Goal: Information Seeking & Learning: Find specific fact

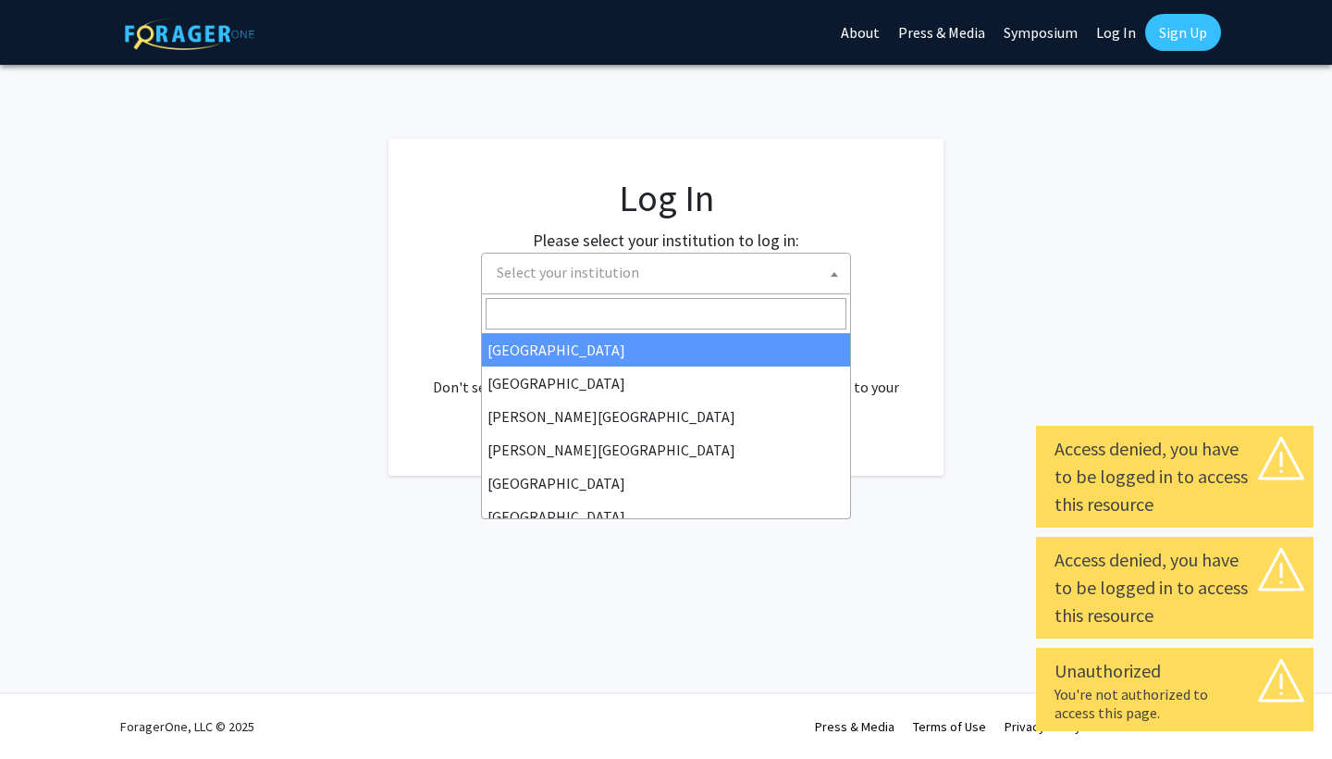
select select
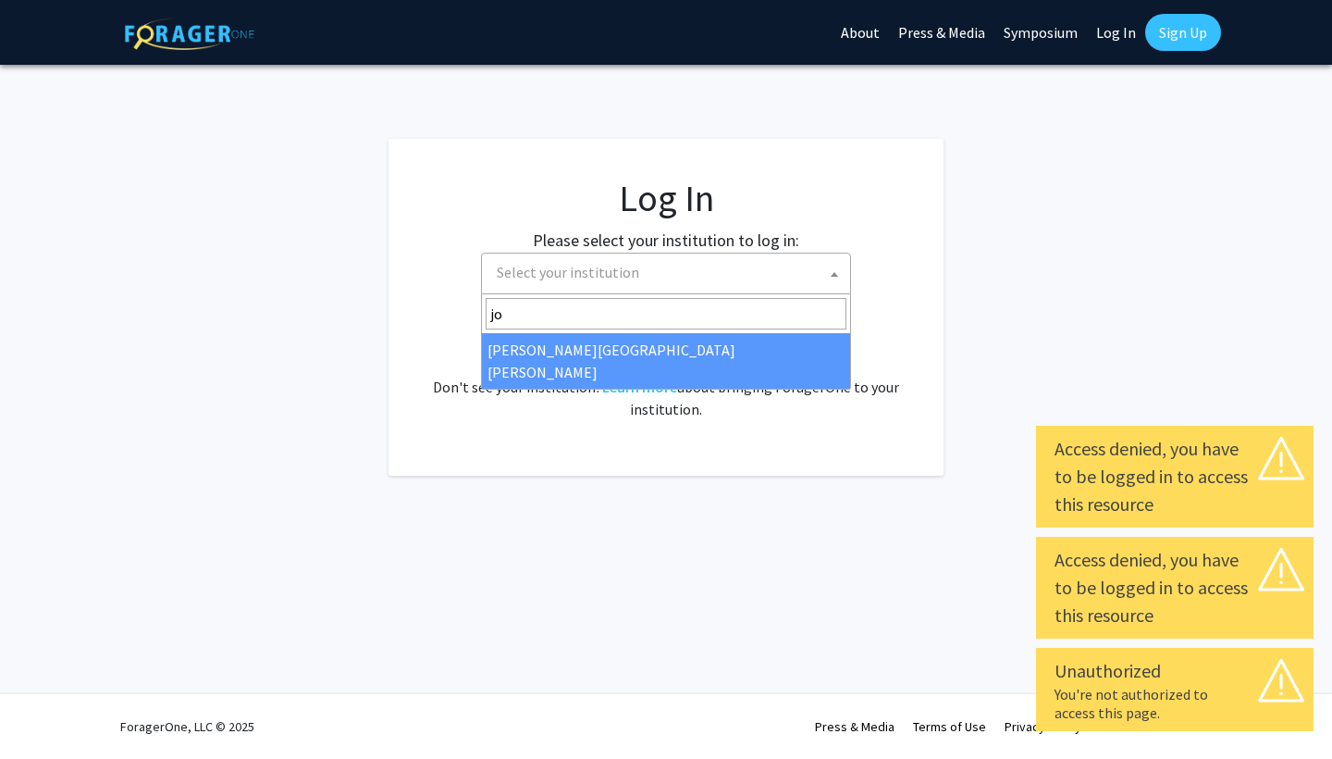
type input "joh"
select select "1"
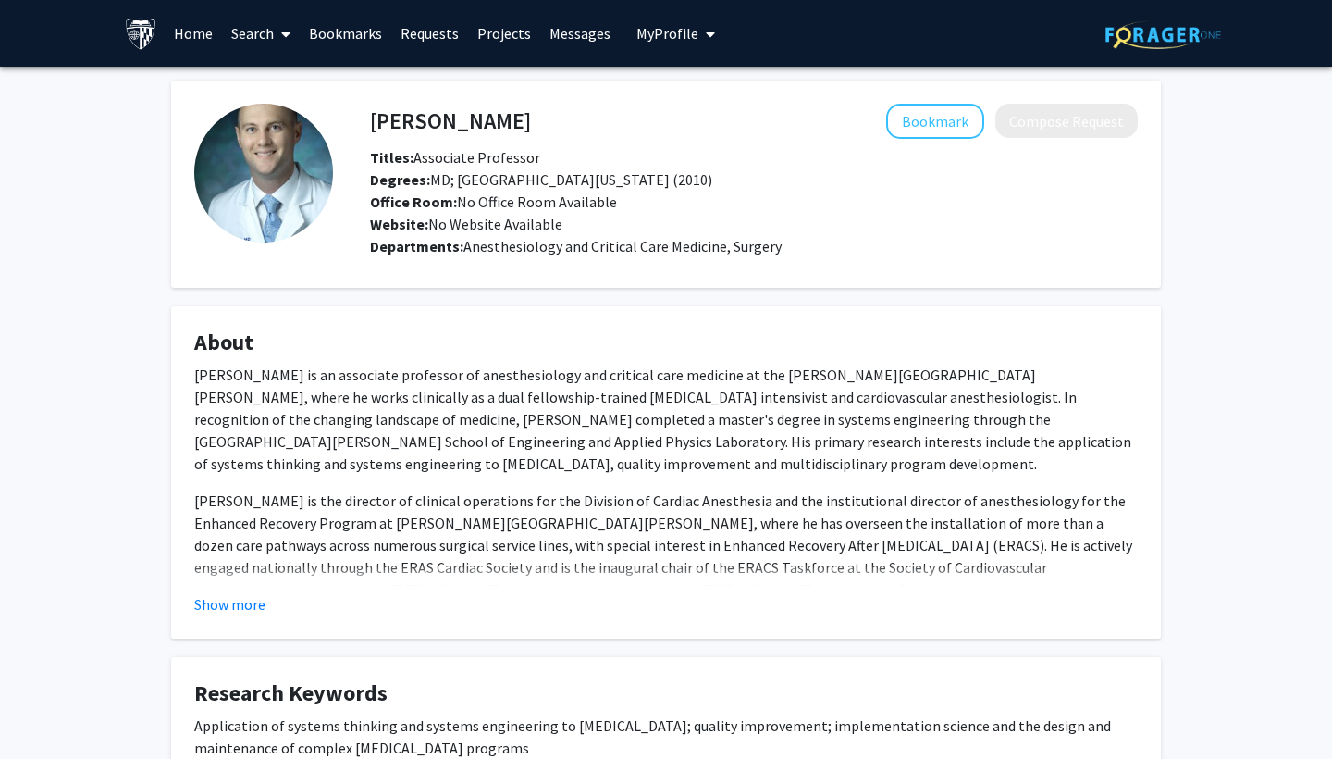
click at [271, 42] on link "Search" at bounding box center [261, 33] width 78 height 65
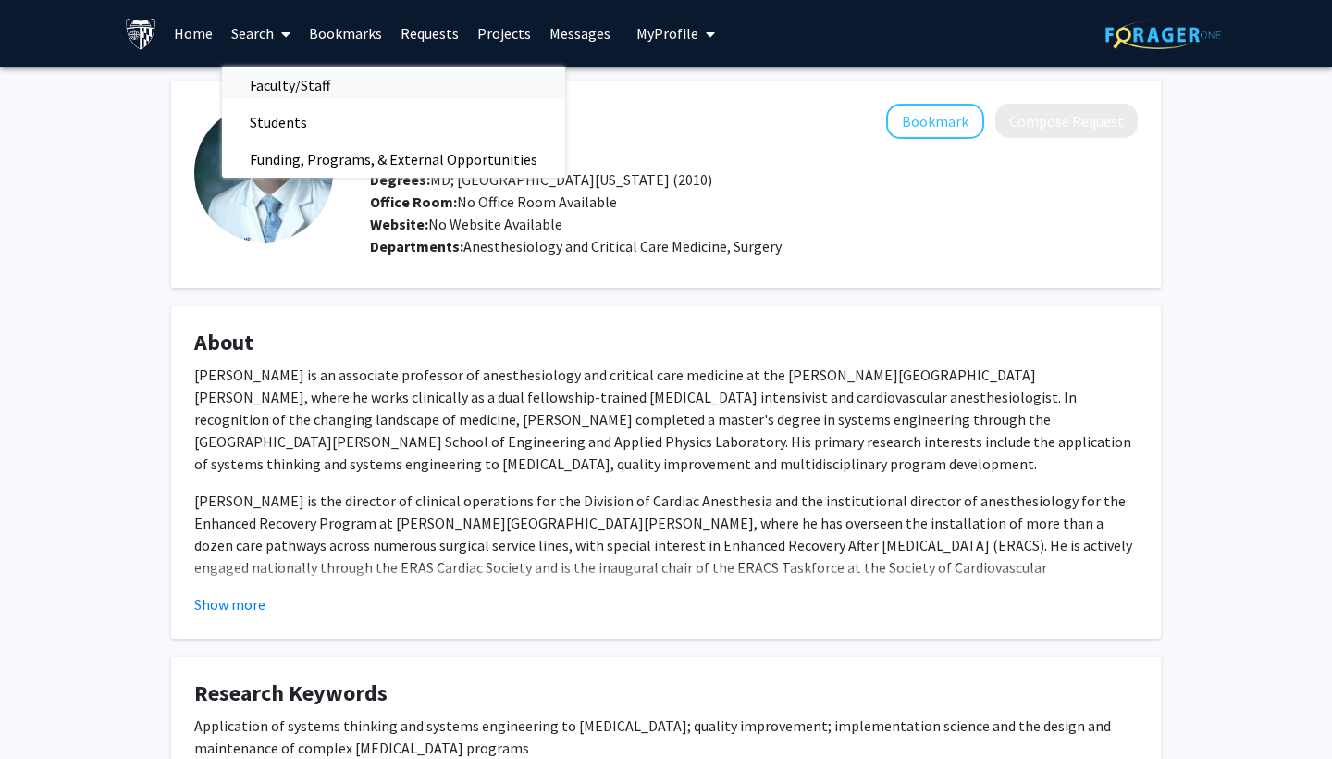
click at [284, 90] on span "Faculty/Staff" at bounding box center [290, 85] width 136 height 37
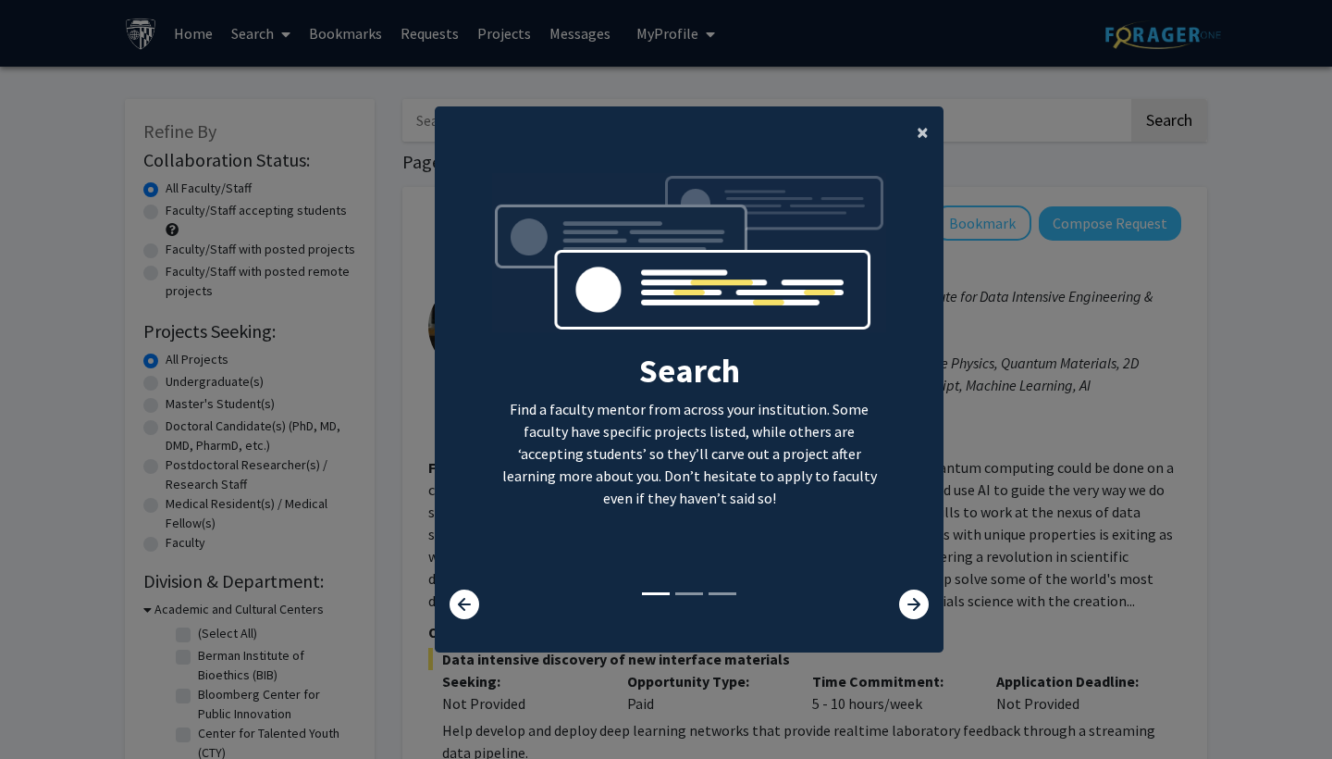
click at [924, 122] on span "×" at bounding box center [923, 132] width 12 height 29
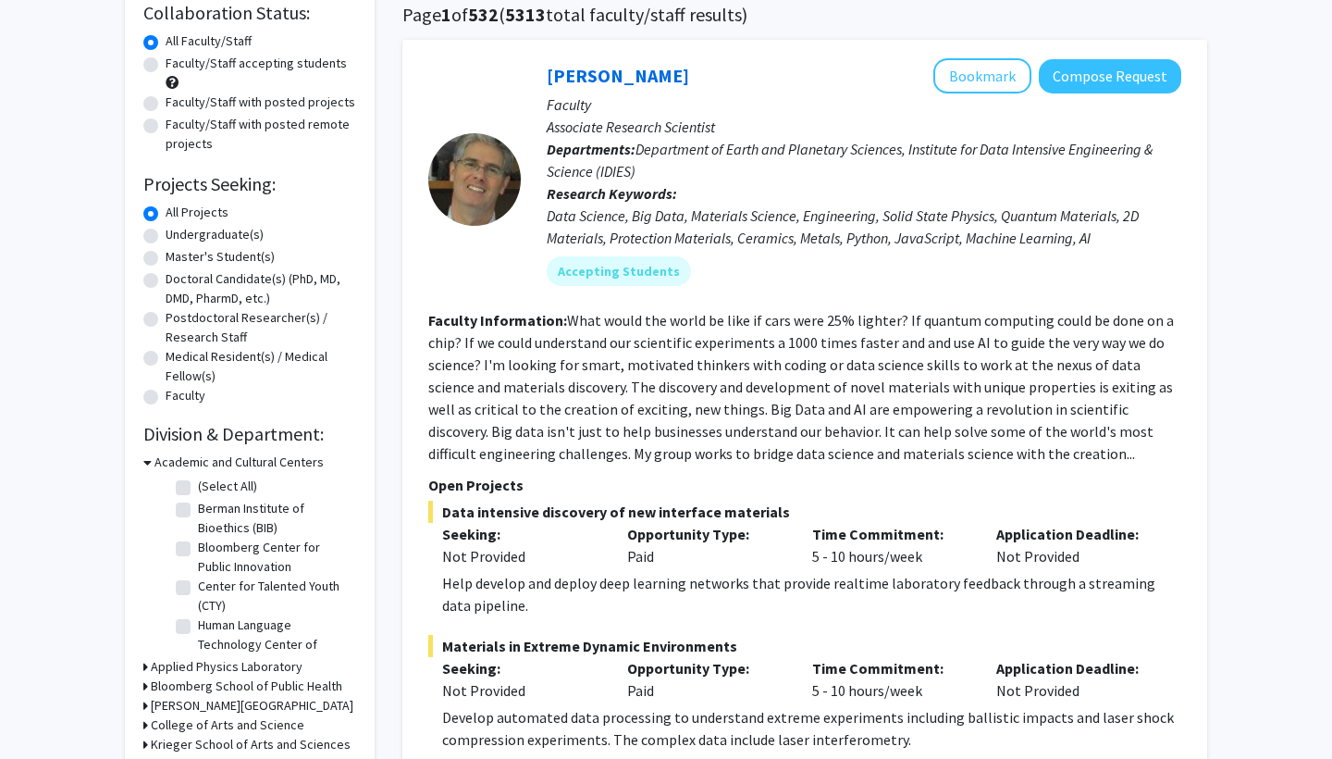
scroll to position [151, 0]
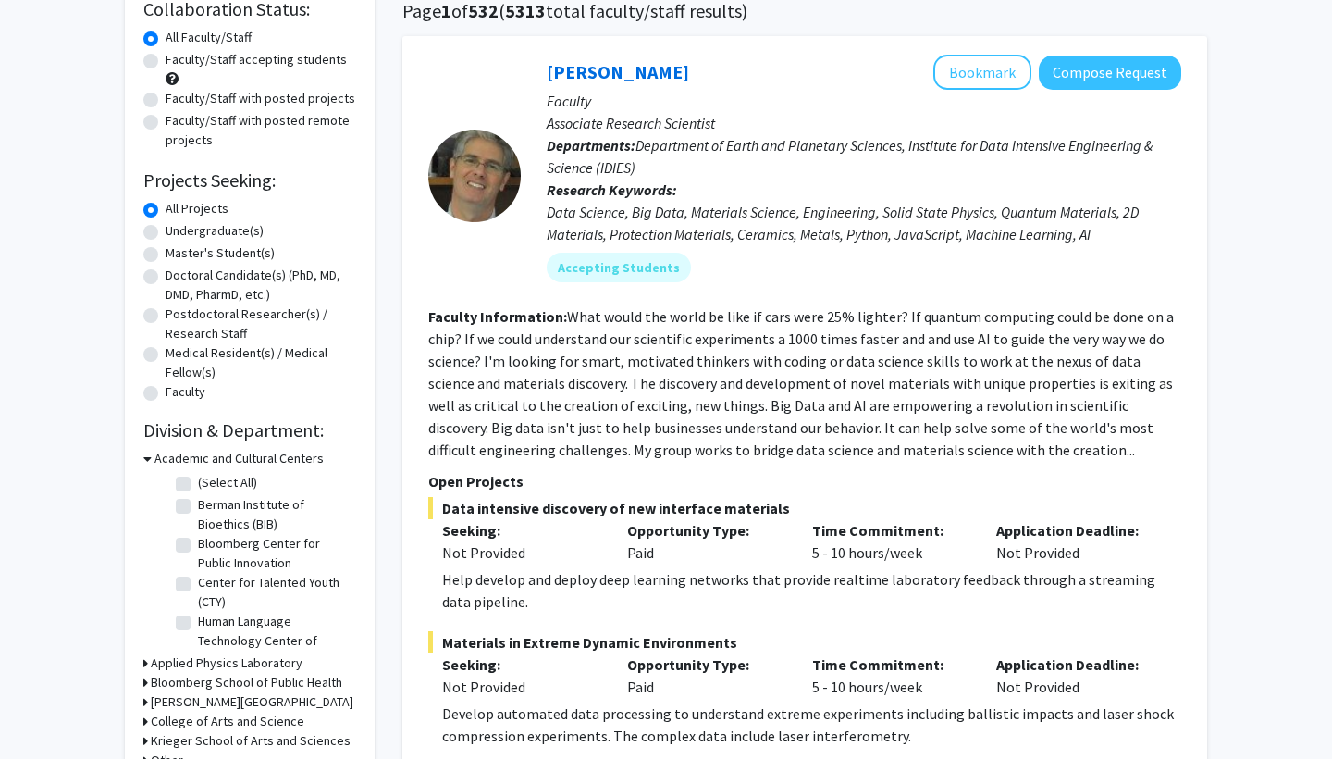
click at [166, 253] on label "Master's Student(s)" at bounding box center [220, 252] width 109 height 19
click at [166, 253] on input "Master's Student(s)" at bounding box center [172, 249] width 12 height 12
radio input "true"
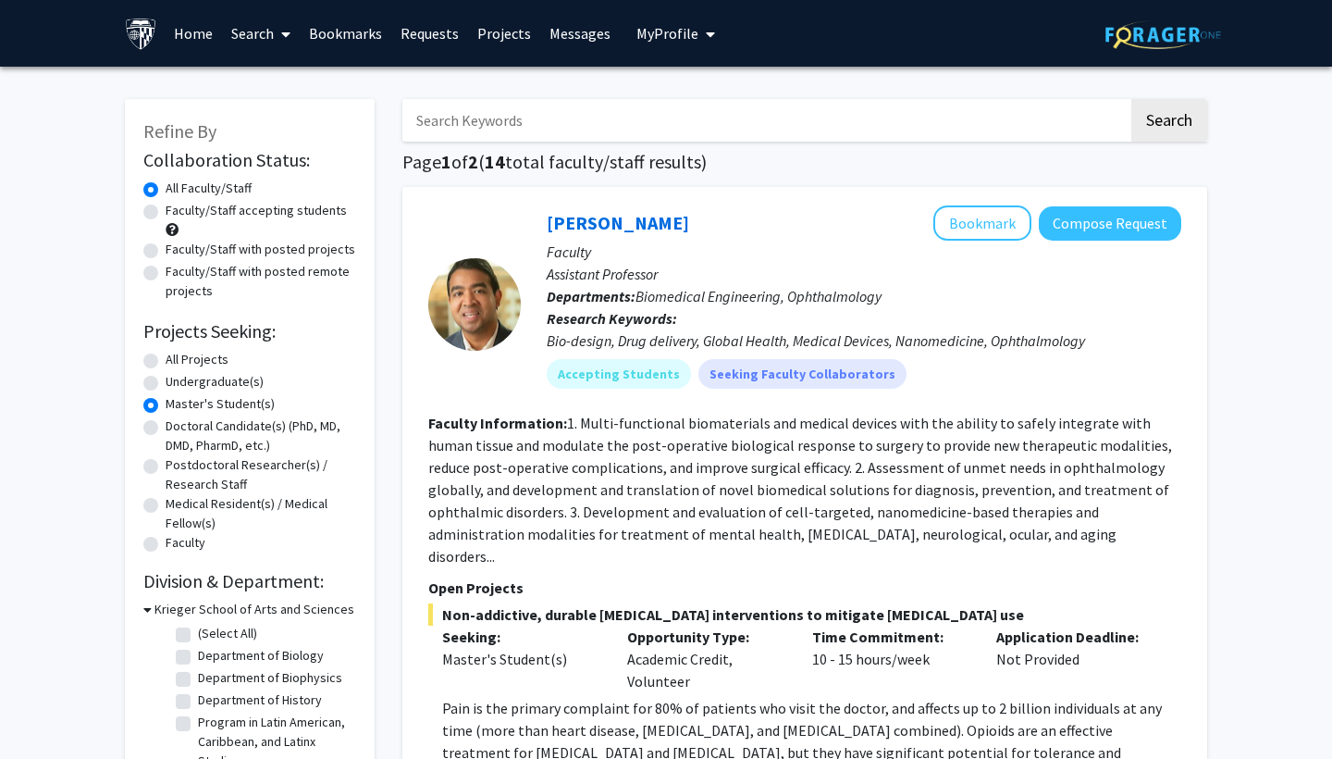
scroll to position [138, 0]
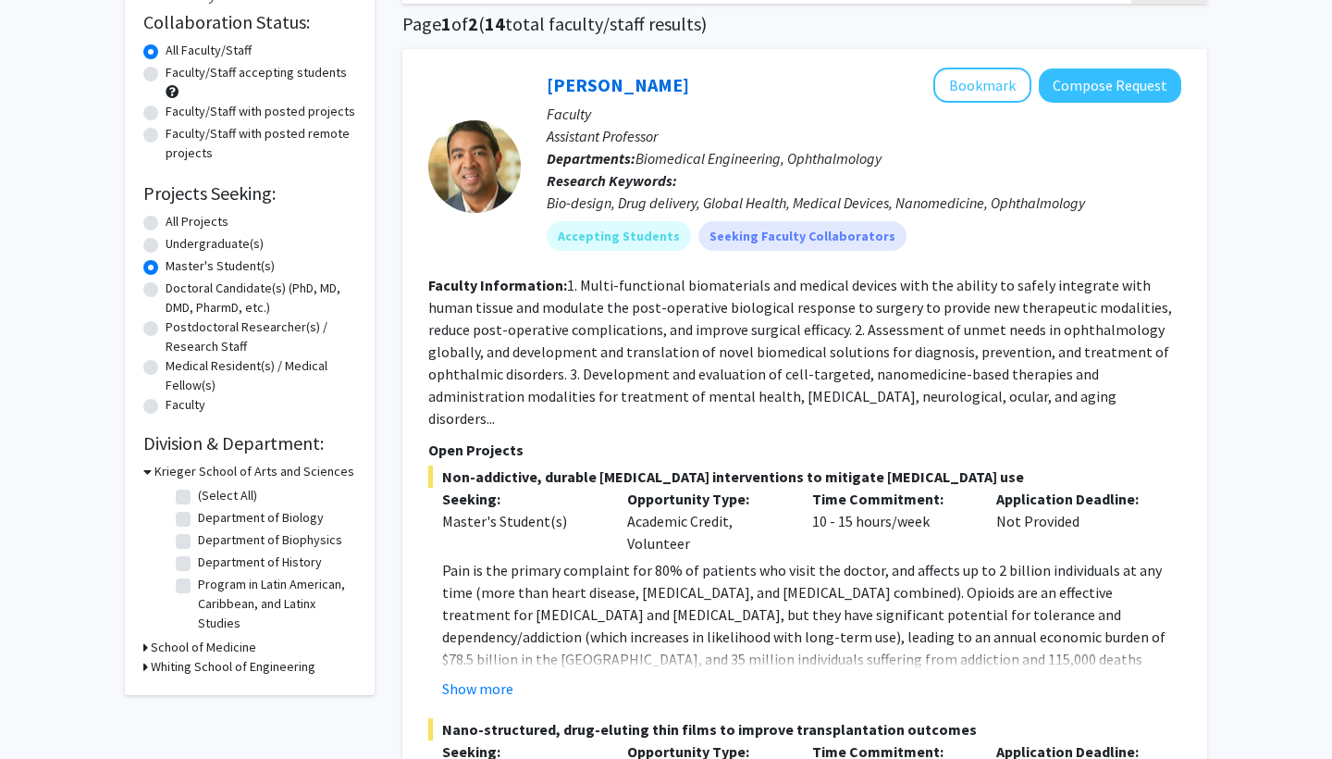
click at [149, 649] on div "School of Medicine" at bounding box center [249, 646] width 213 height 19
click at [148, 649] on div "School of Medicine" at bounding box center [249, 646] width 213 height 19
click at [147, 649] on icon at bounding box center [145, 646] width 5 height 19
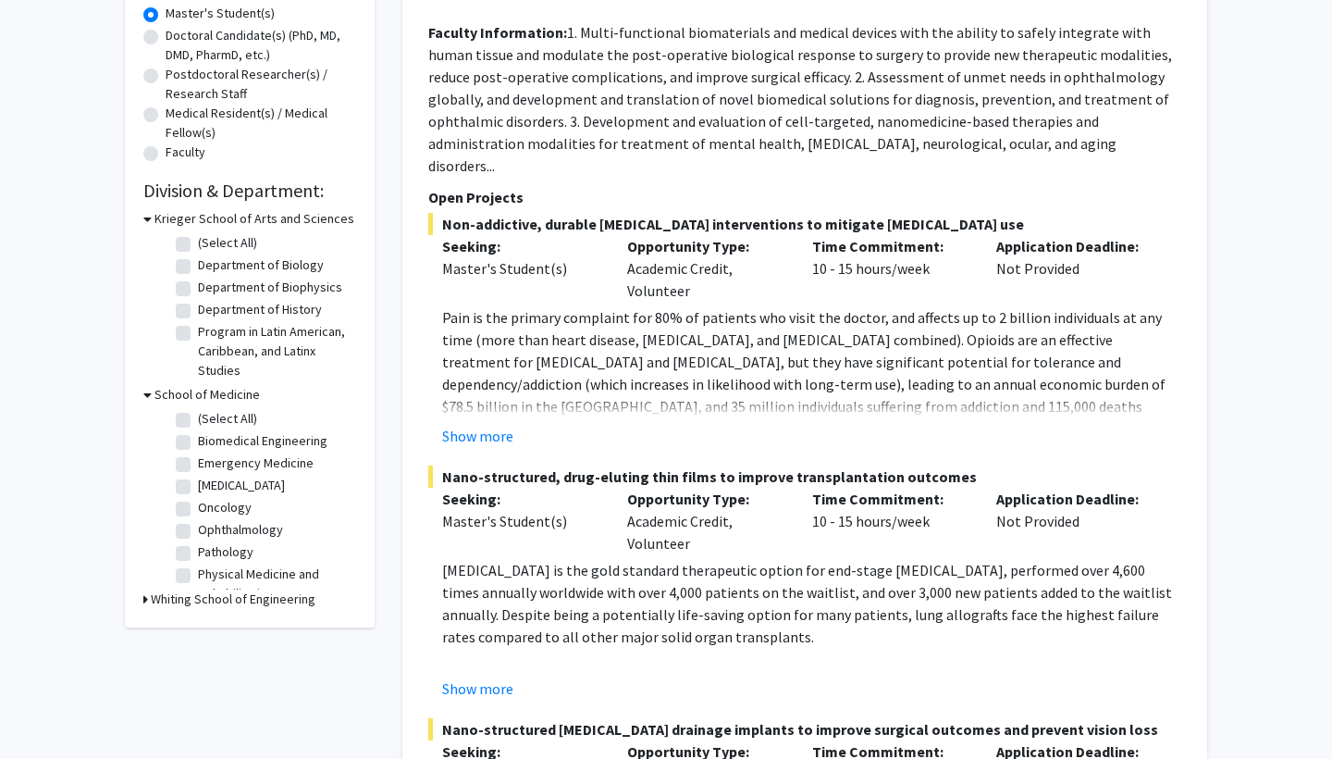
scroll to position [0, 0]
click at [198, 423] on label "(Select All)" at bounding box center [227, 418] width 59 height 19
click at [198, 421] on input "(Select All)" at bounding box center [204, 415] width 12 height 12
checkbox input "true"
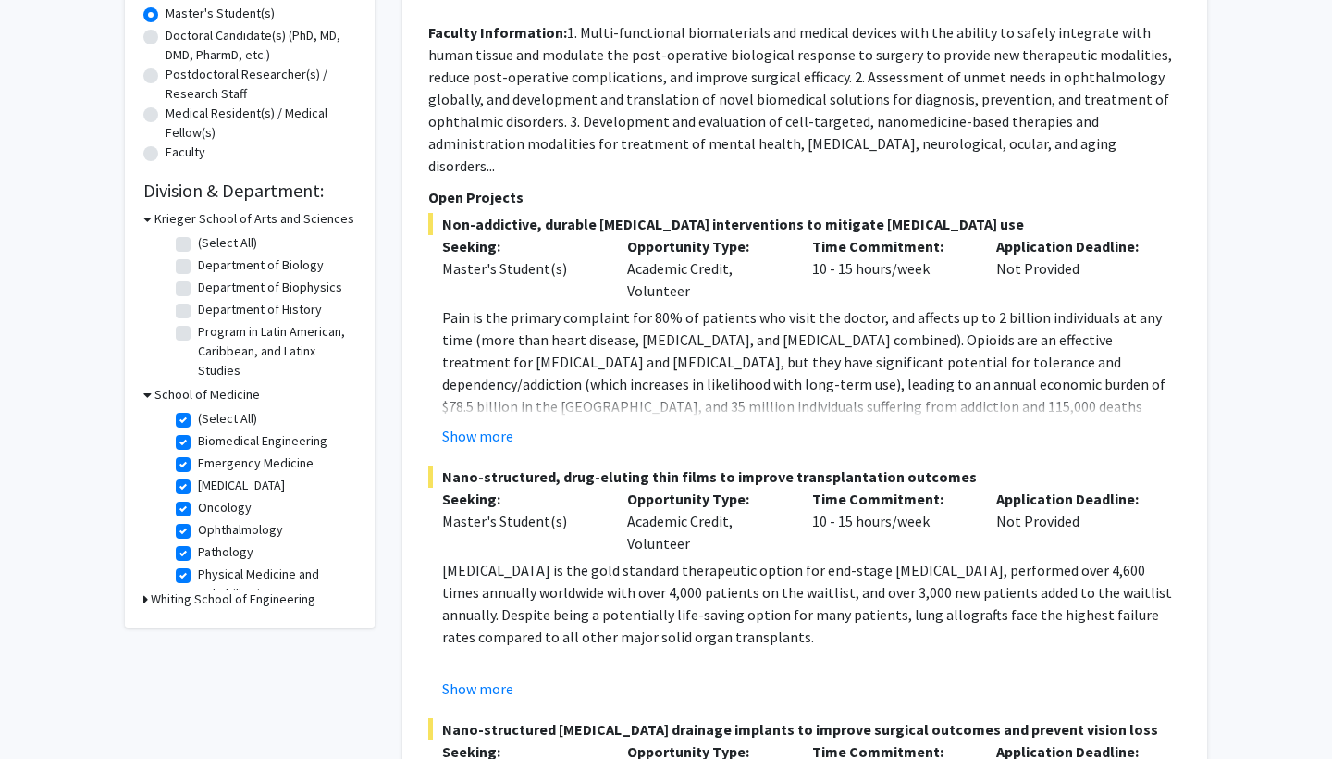
checkbox input "true"
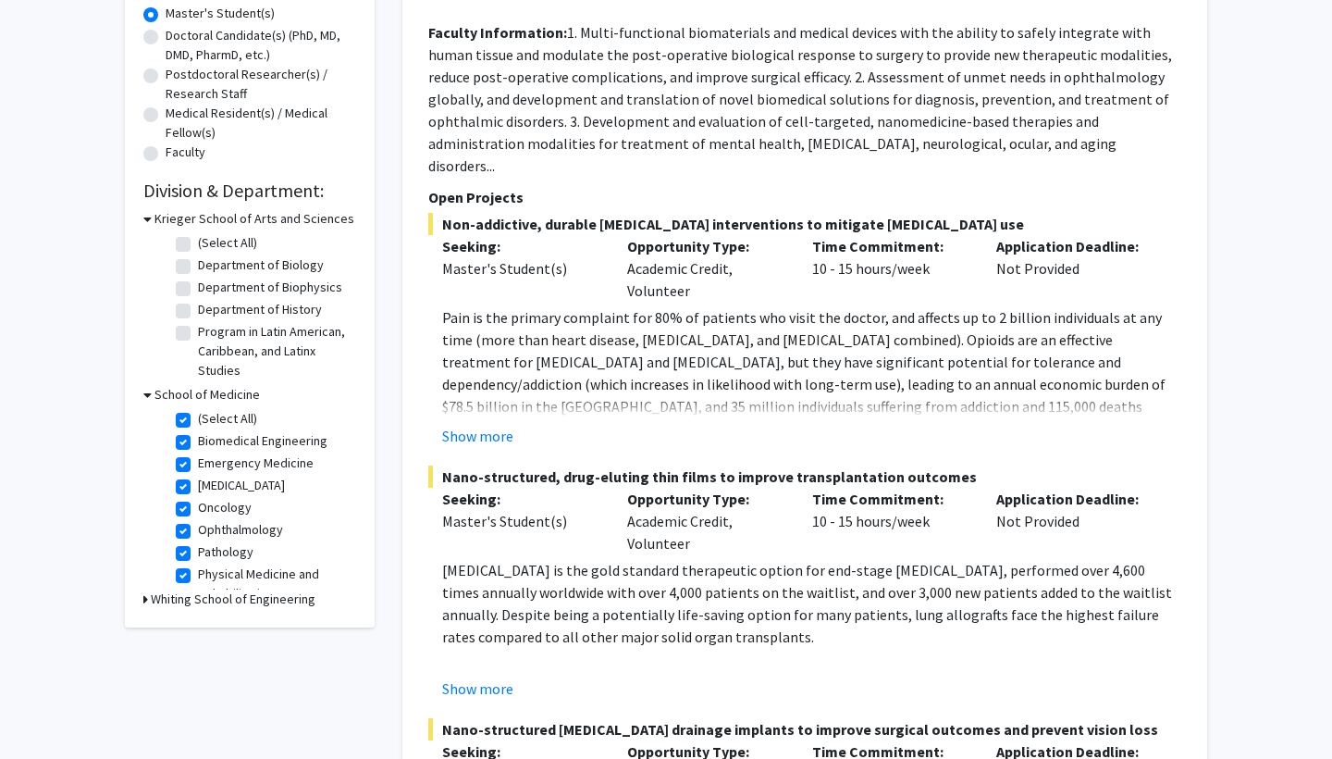
checkbox input "true"
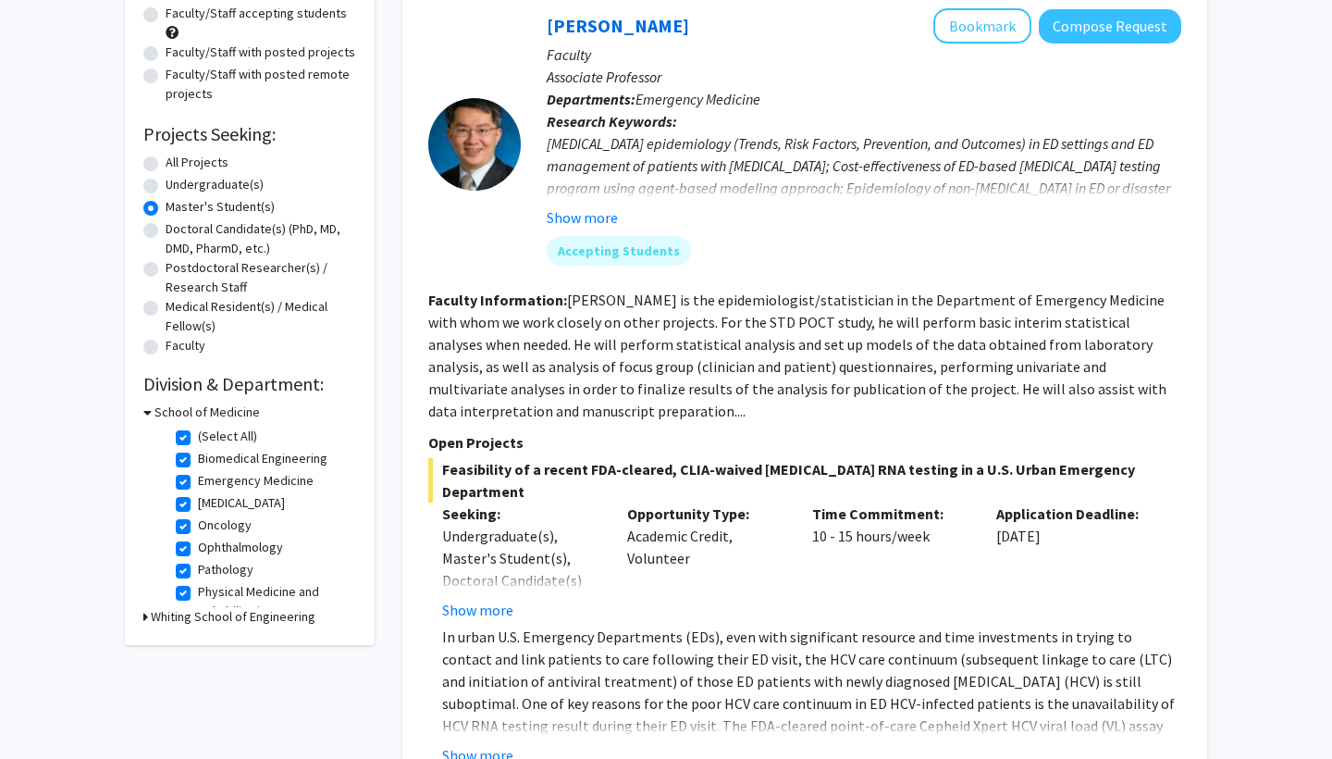
scroll to position [31, 0]
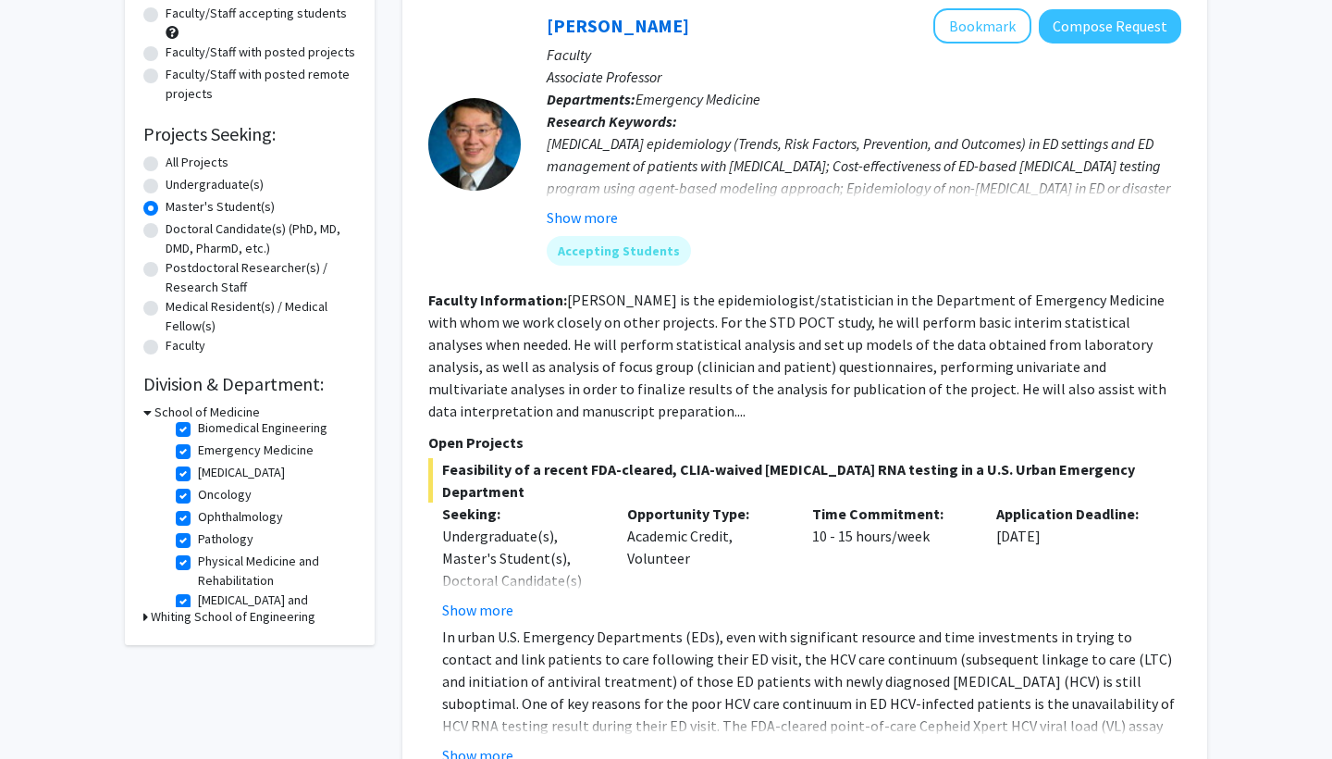
click at [153, 411] on div "School of Medicine" at bounding box center [249, 411] width 213 height 19
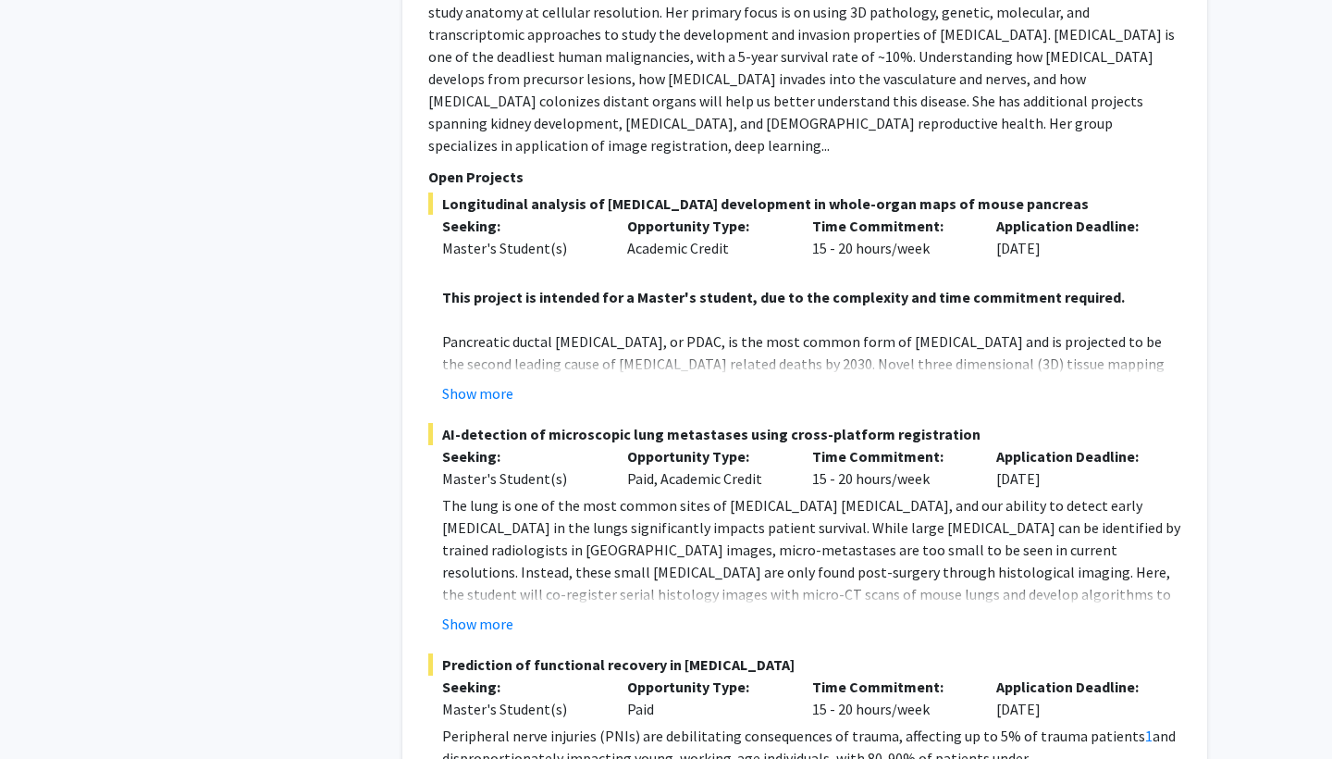
scroll to position [3429, 0]
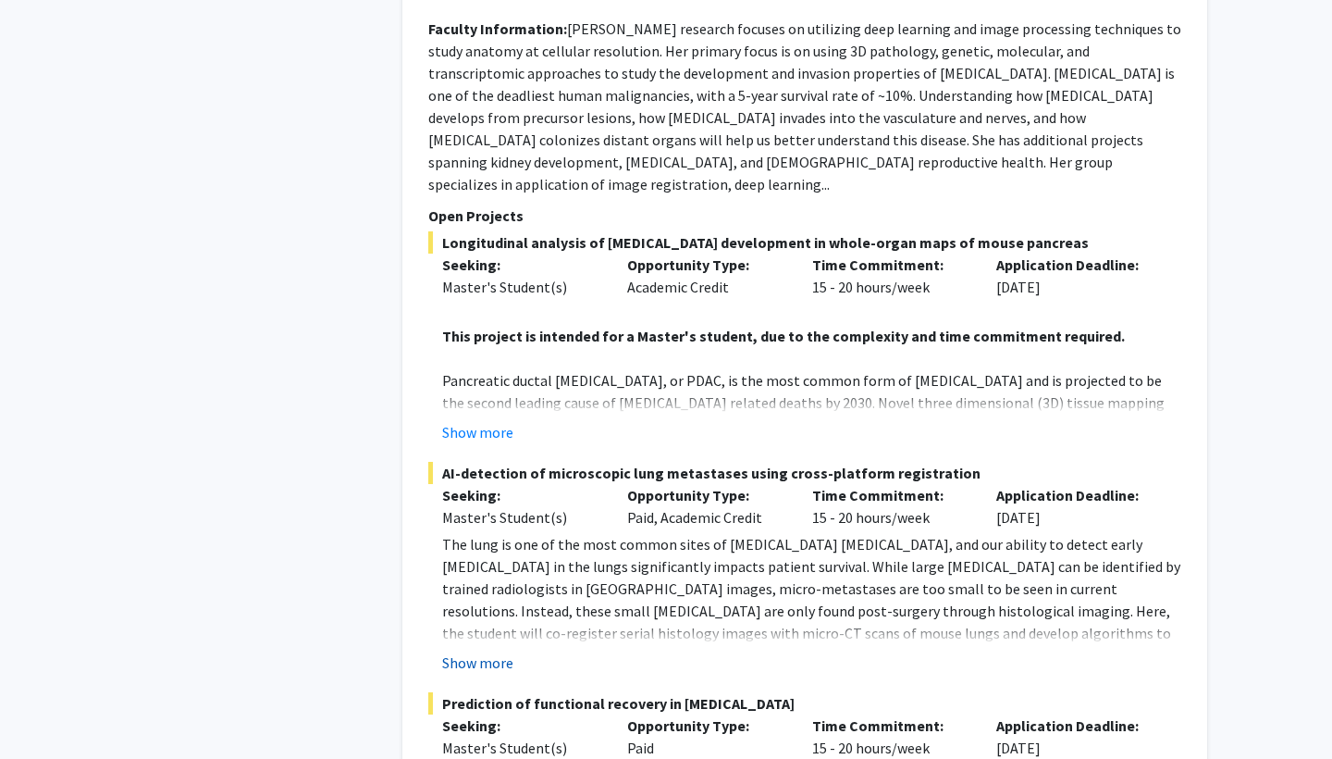
click at [472, 651] on button "Show more" at bounding box center [477, 662] width 71 height 22
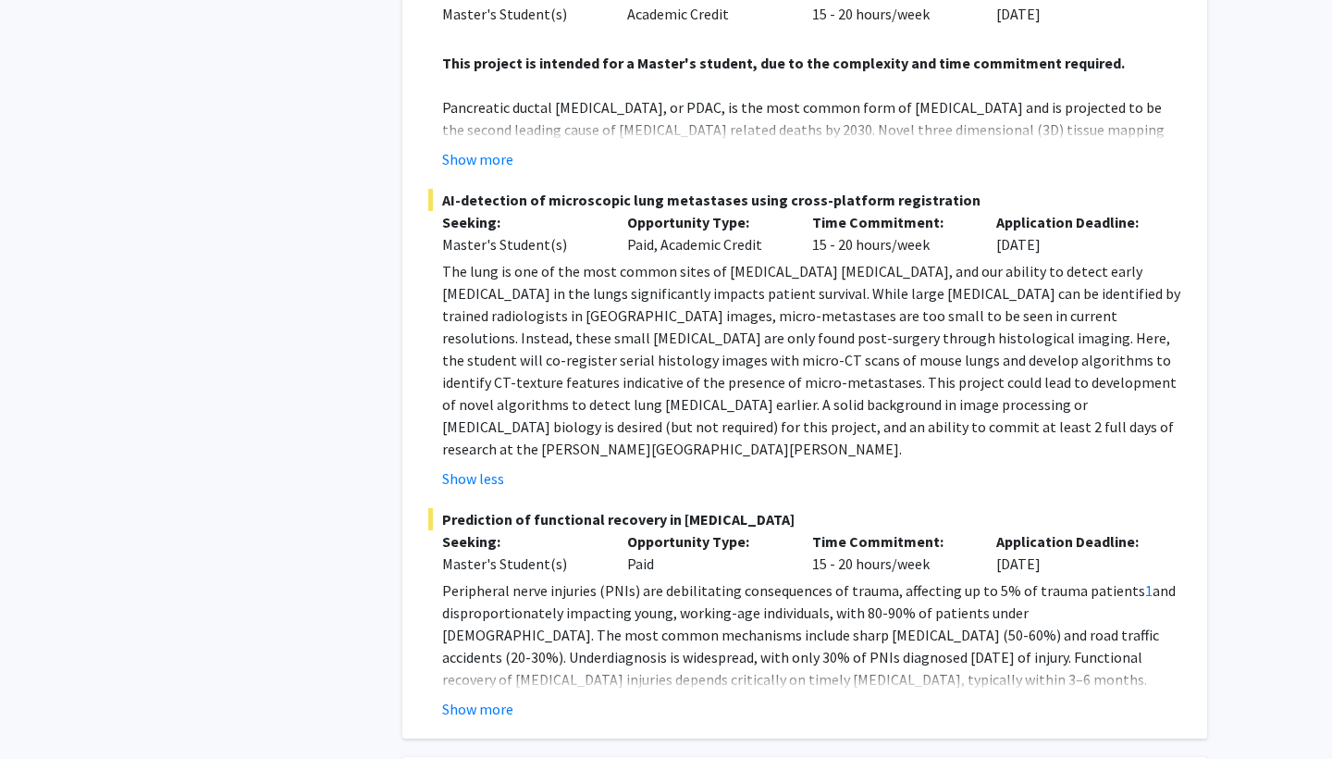
scroll to position [3704, 0]
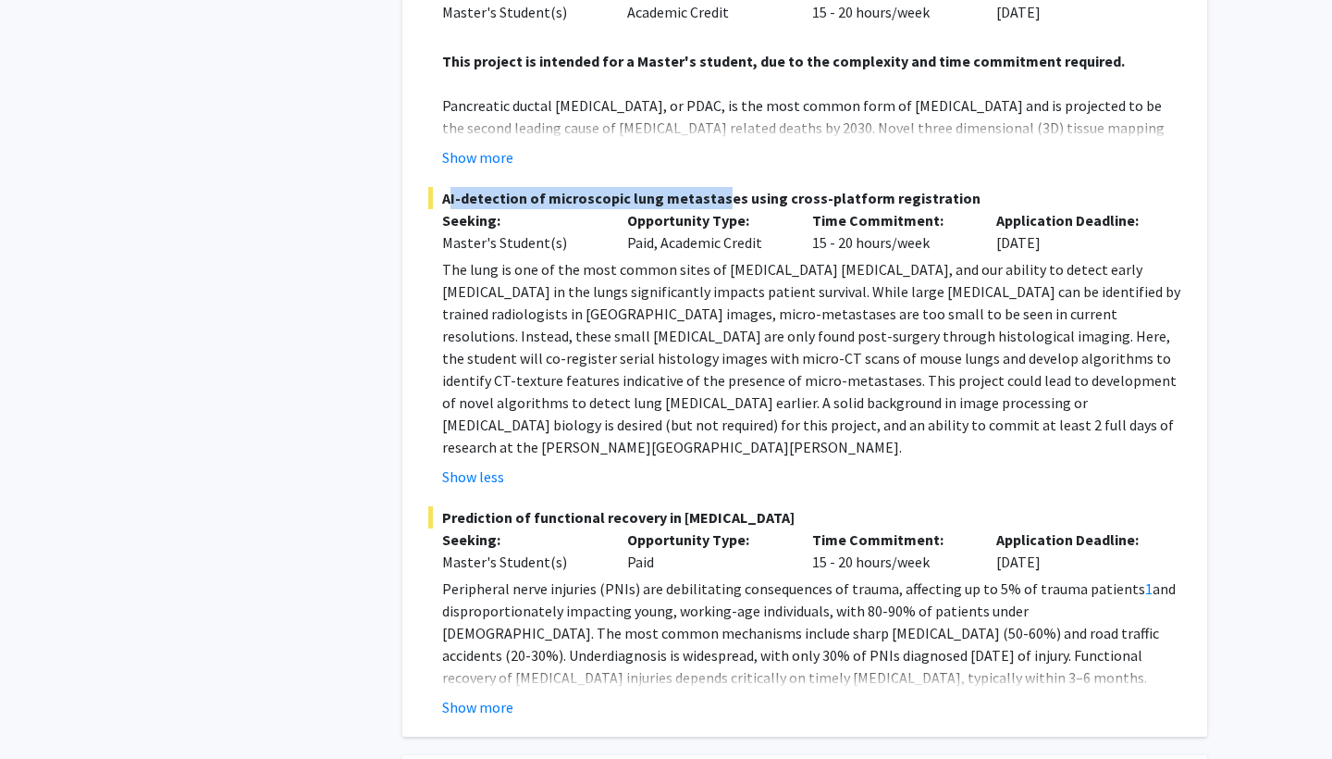
drag, startPoint x: 444, startPoint y: 115, endPoint x: 707, endPoint y: 117, distance: 262.8
click at [707, 187] on span "AI-detection of microscopic lung metastases using cross-platform registration" at bounding box center [804, 198] width 753 height 22
click at [484, 187] on span "AI-detection of microscopic lung metastases using cross-platform registration" at bounding box center [804, 198] width 753 height 22
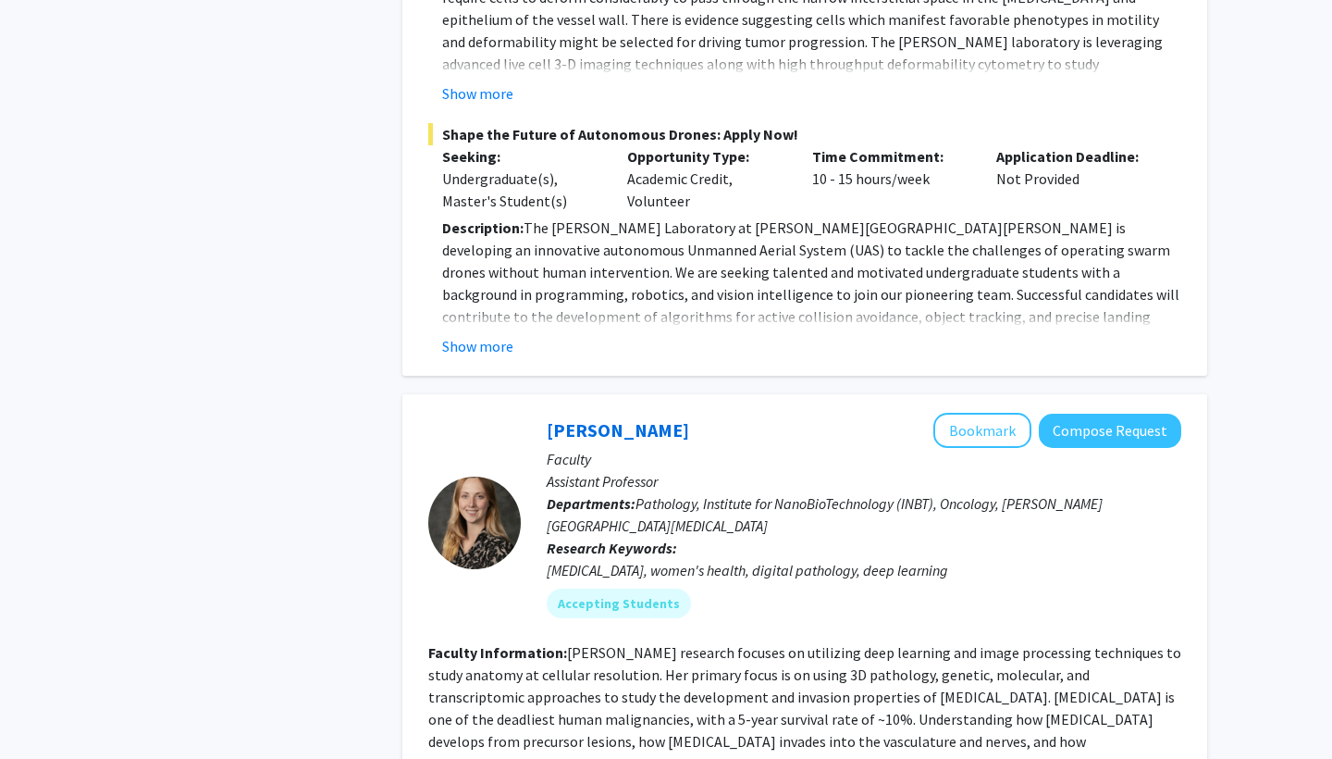
scroll to position [2938, 0]
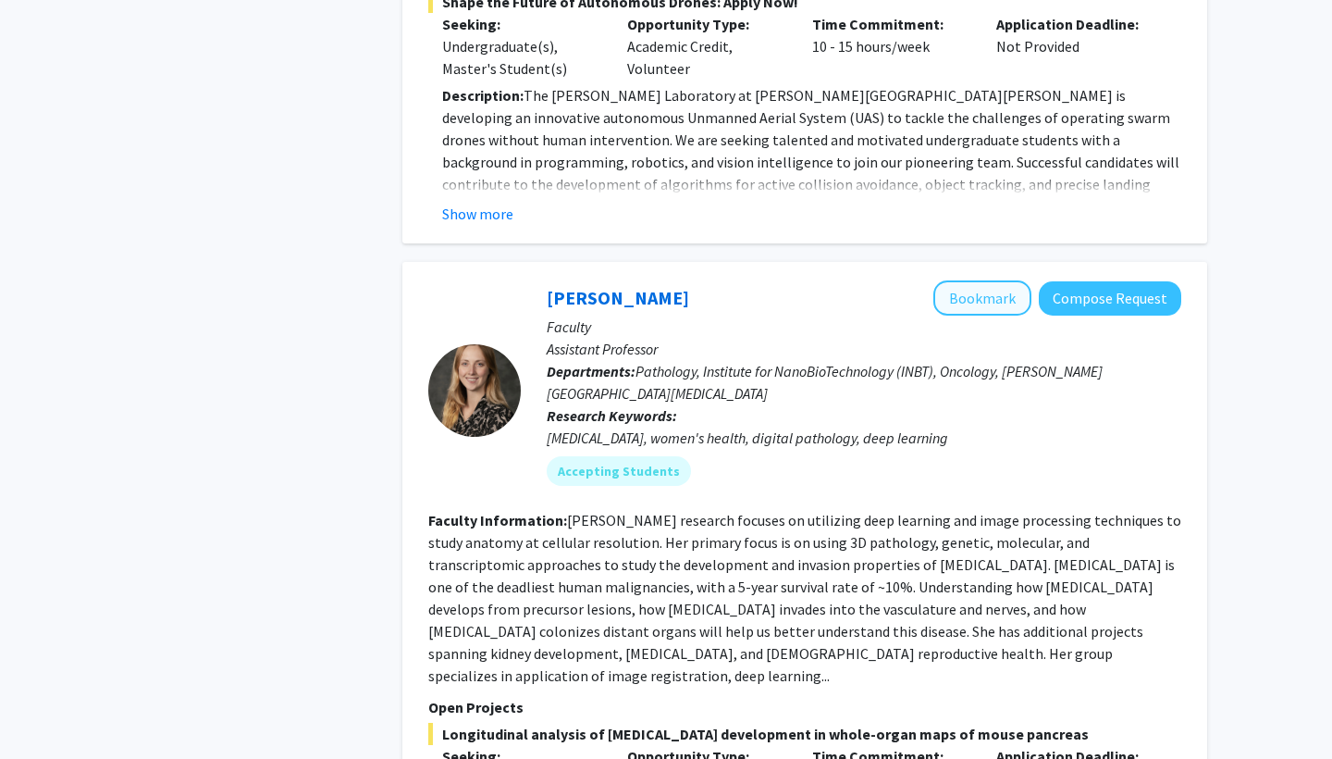
click at [1010, 280] on button "Bookmark" at bounding box center [983, 297] width 98 height 35
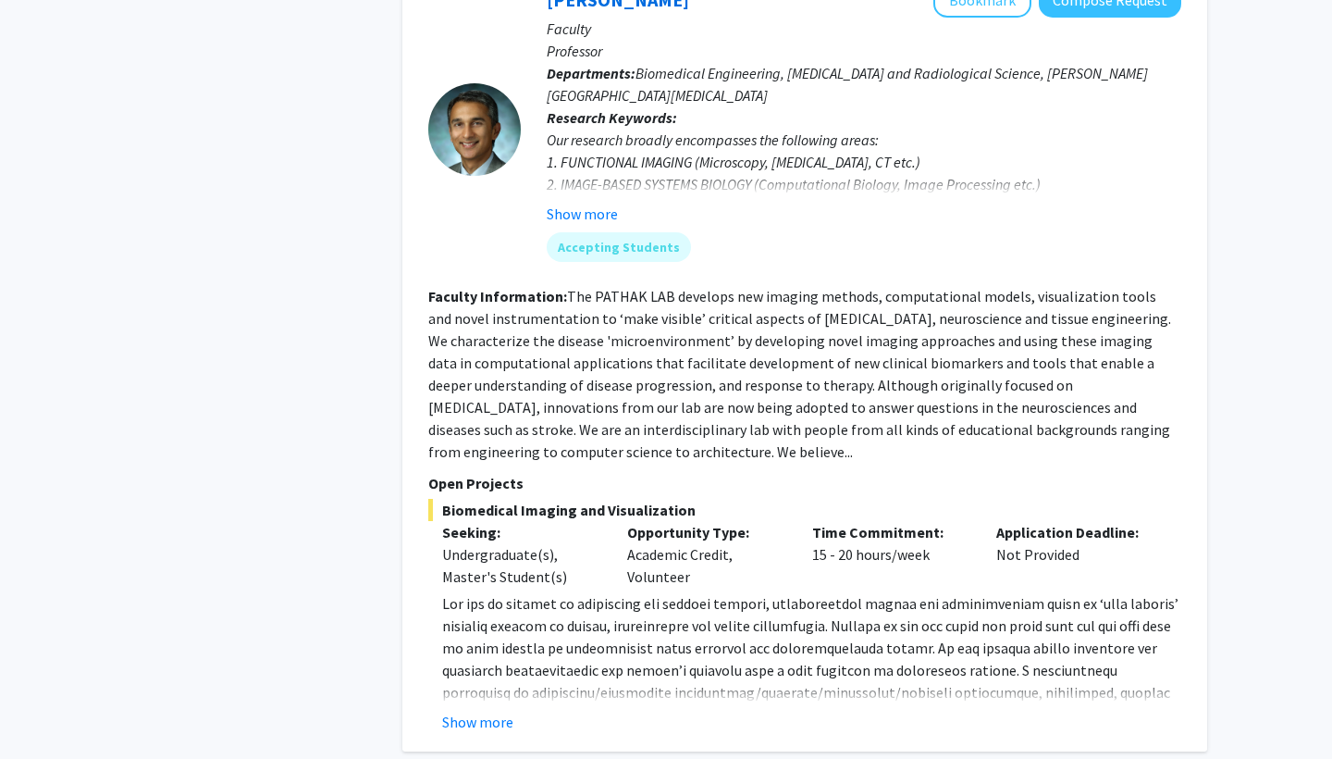
scroll to position [7164, 0]
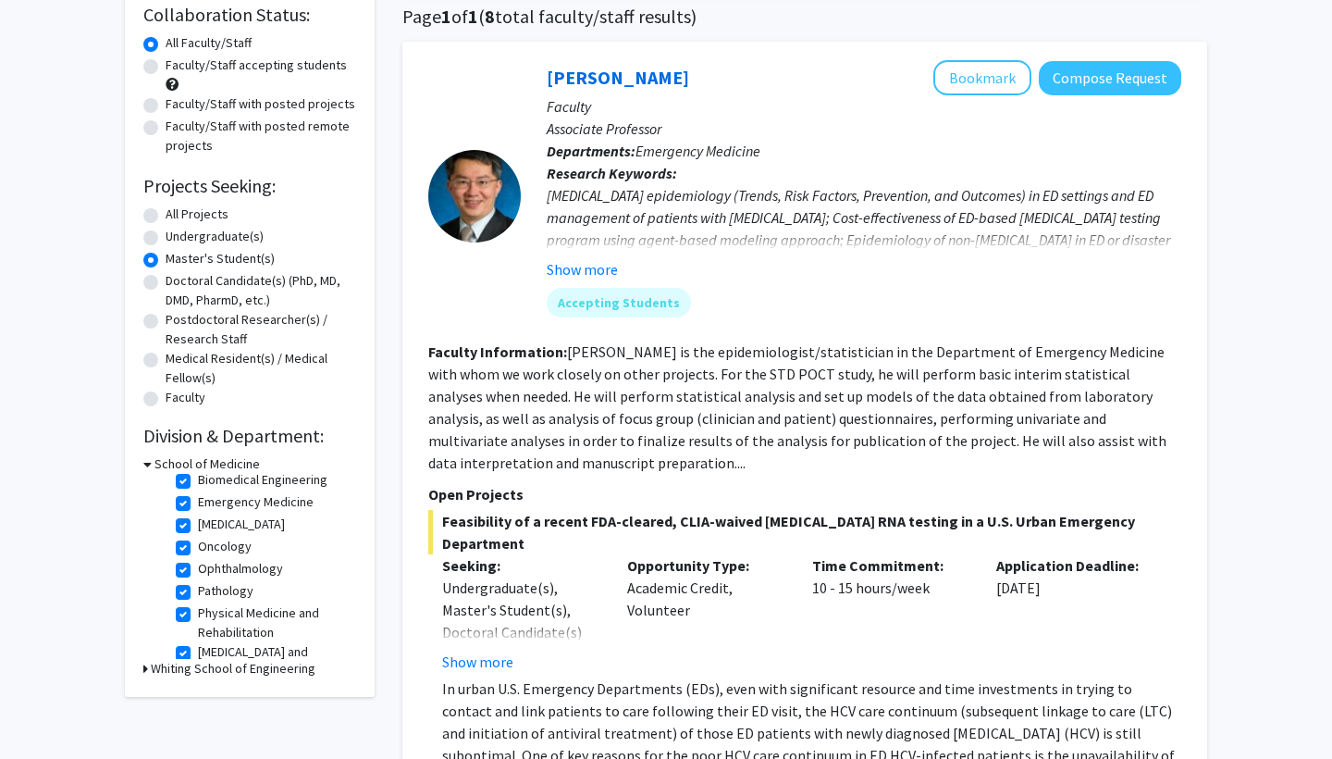
scroll to position [133, 0]
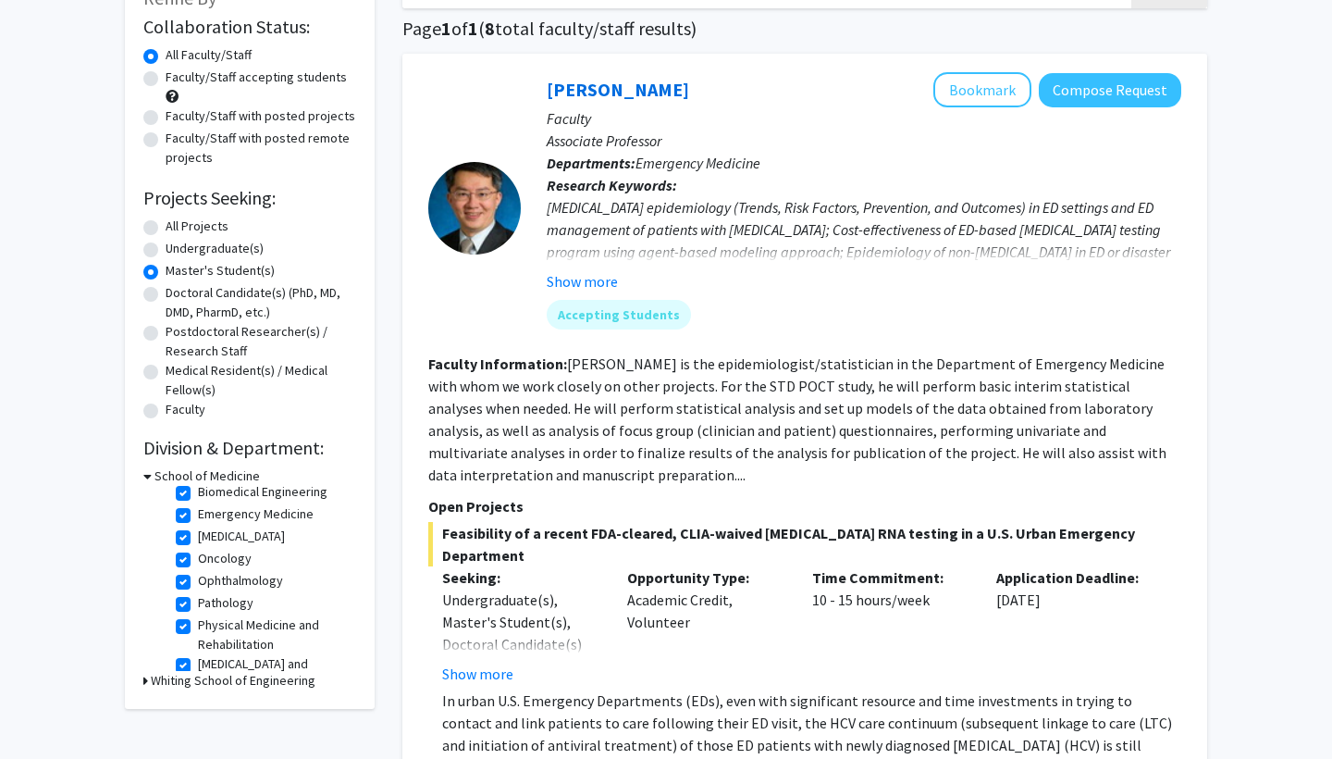
click at [166, 78] on label "Faculty/Staff accepting students" at bounding box center [256, 77] width 181 height 19
click at [166, 78] on input "Faculty/Staff accepting students" at bounding box center [172, 74] width 12 height 12
radio input "true"
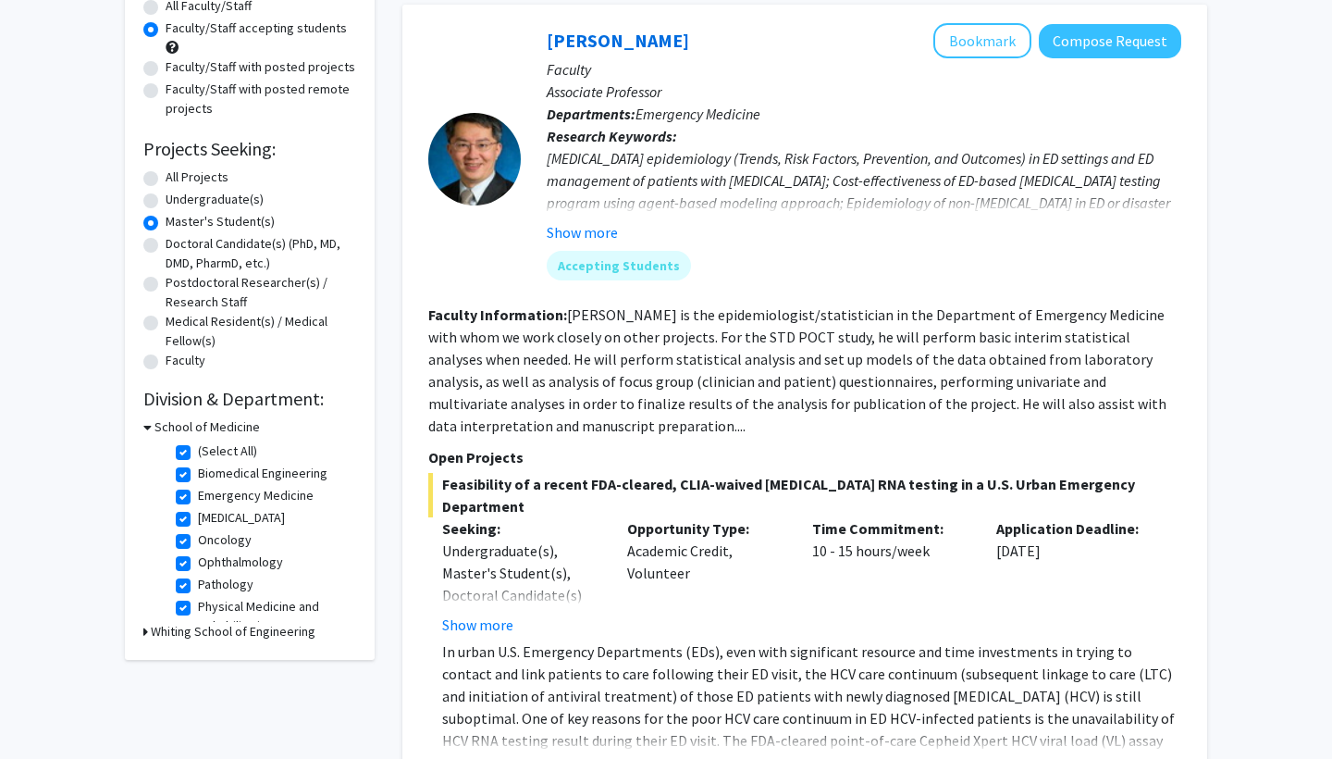
scroll to position [180, 0]
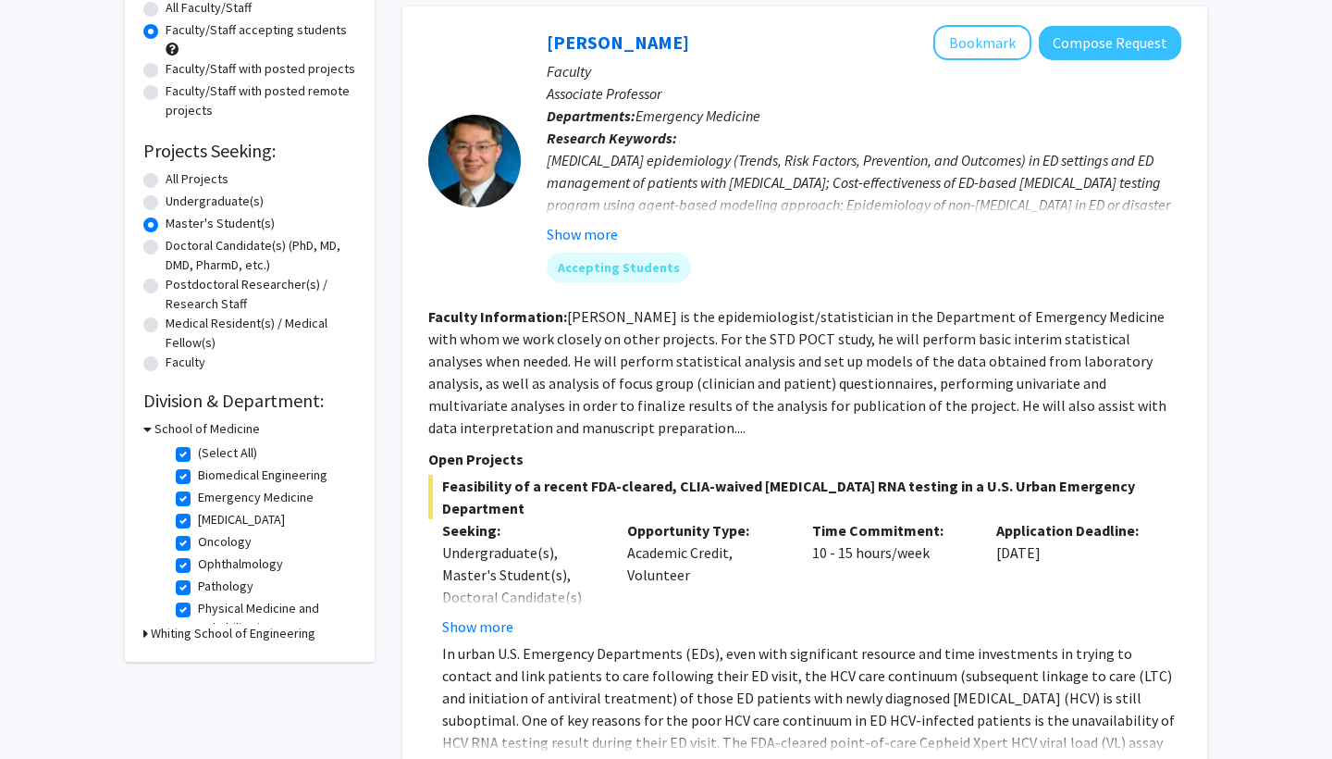
click at [163, 637] on h3 "Whiting School of Engineering" at bounding box center [233, 633] width 165 height 19
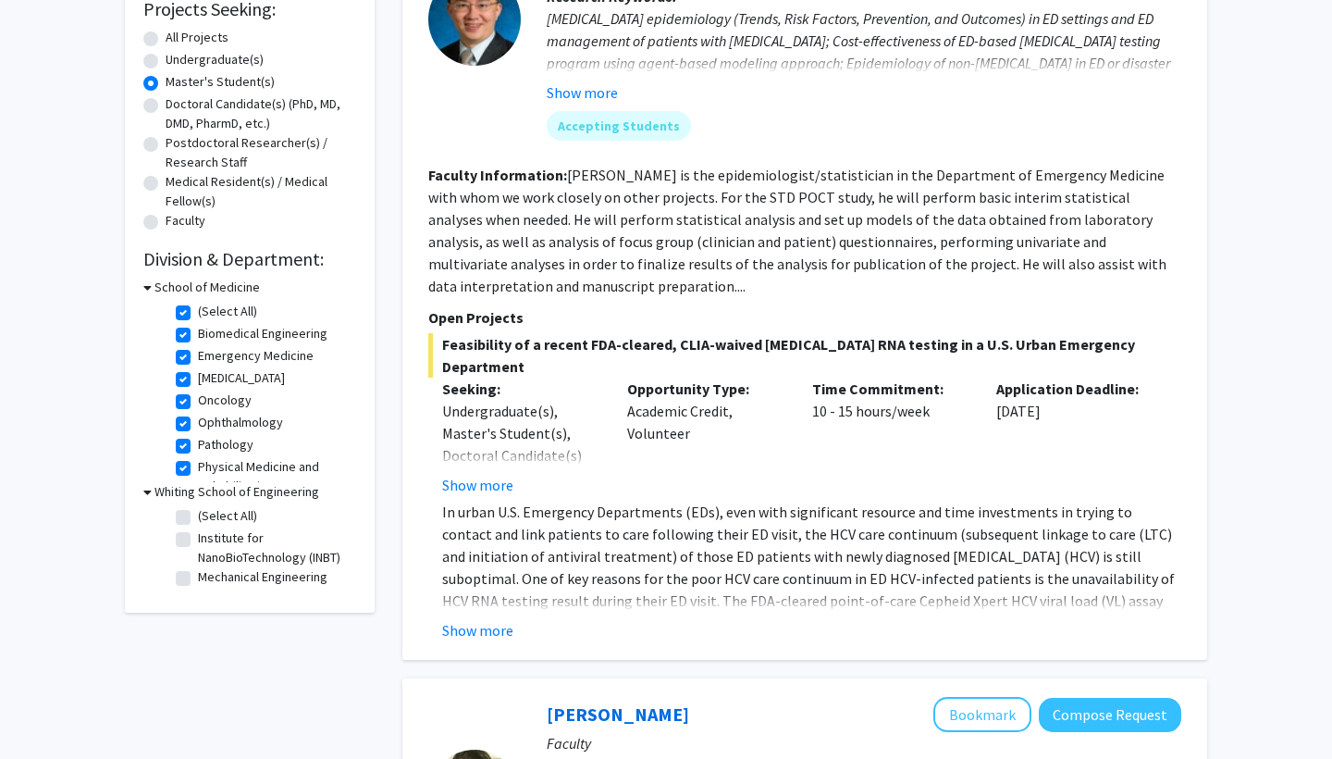
scroll to position [323, 0]
click at [198, 538] on label "Institute for NanoBioTechnology (INBT)" at bounding box center [275, 546] width 154 height 39
click at [198, 538] on input "Institute for NanoBioTechnology (INBT)" at bounding box center [204, 533] width 12 height 12
checkbox input "true"
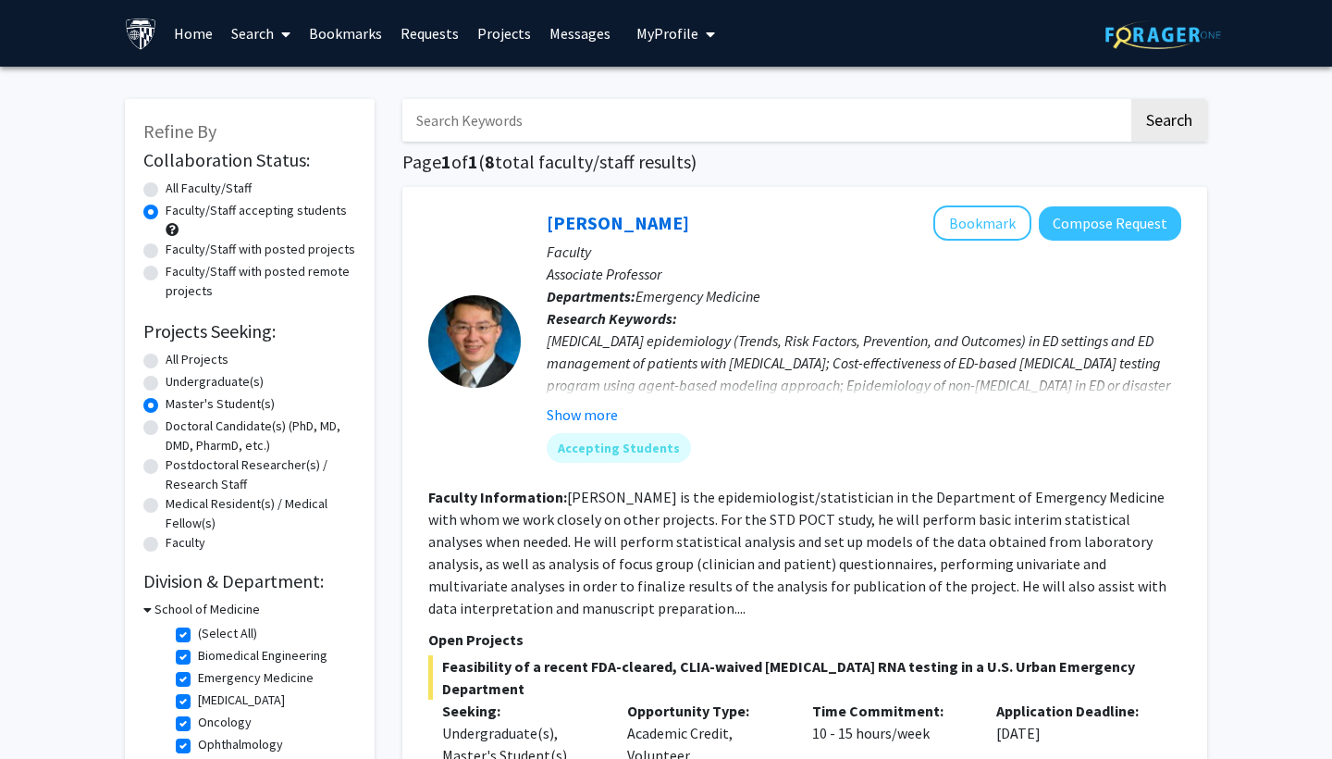
click at [266, 43] on link "Search" at bounding box center [261, 33] width 78 height 65
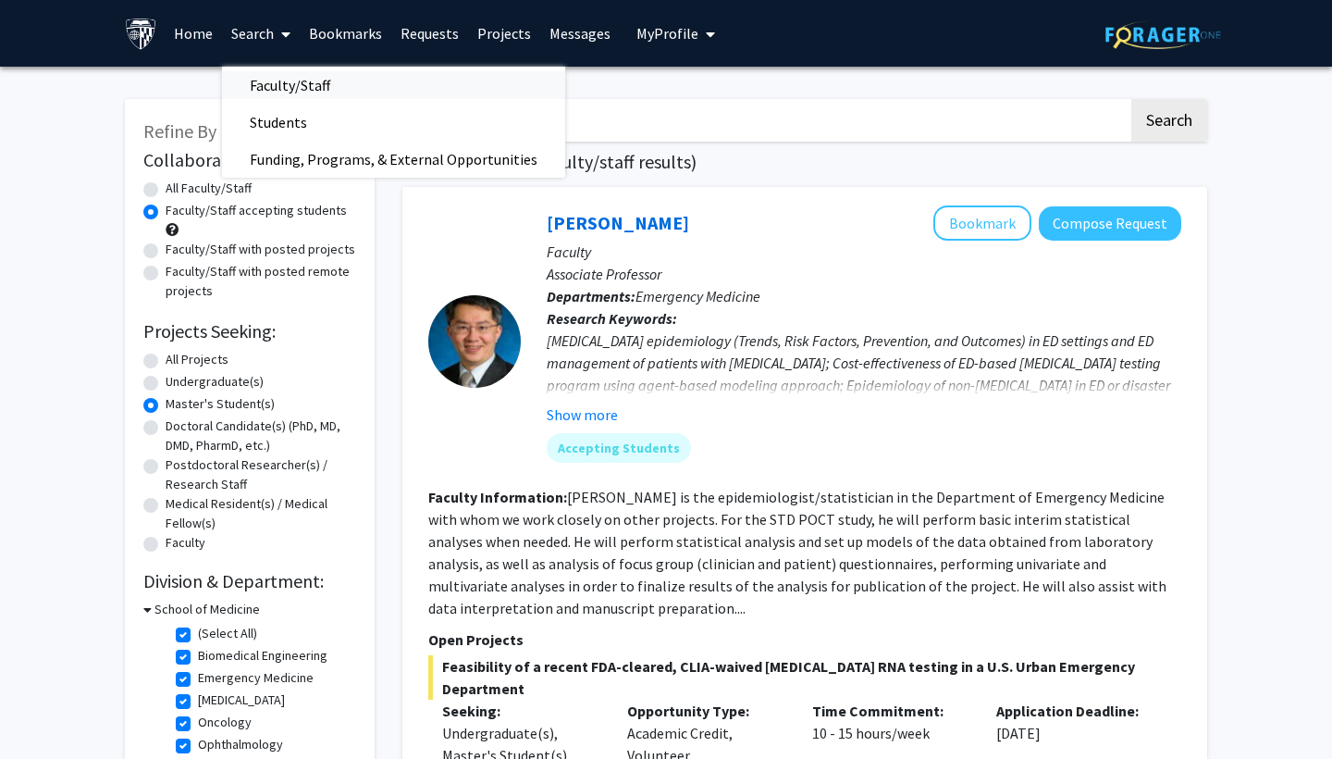
click at [284, 92] on span "Faculty/Staff" at bounding box center [290, 85] width 136 height 37
radio input "true"
checkbox input "false"
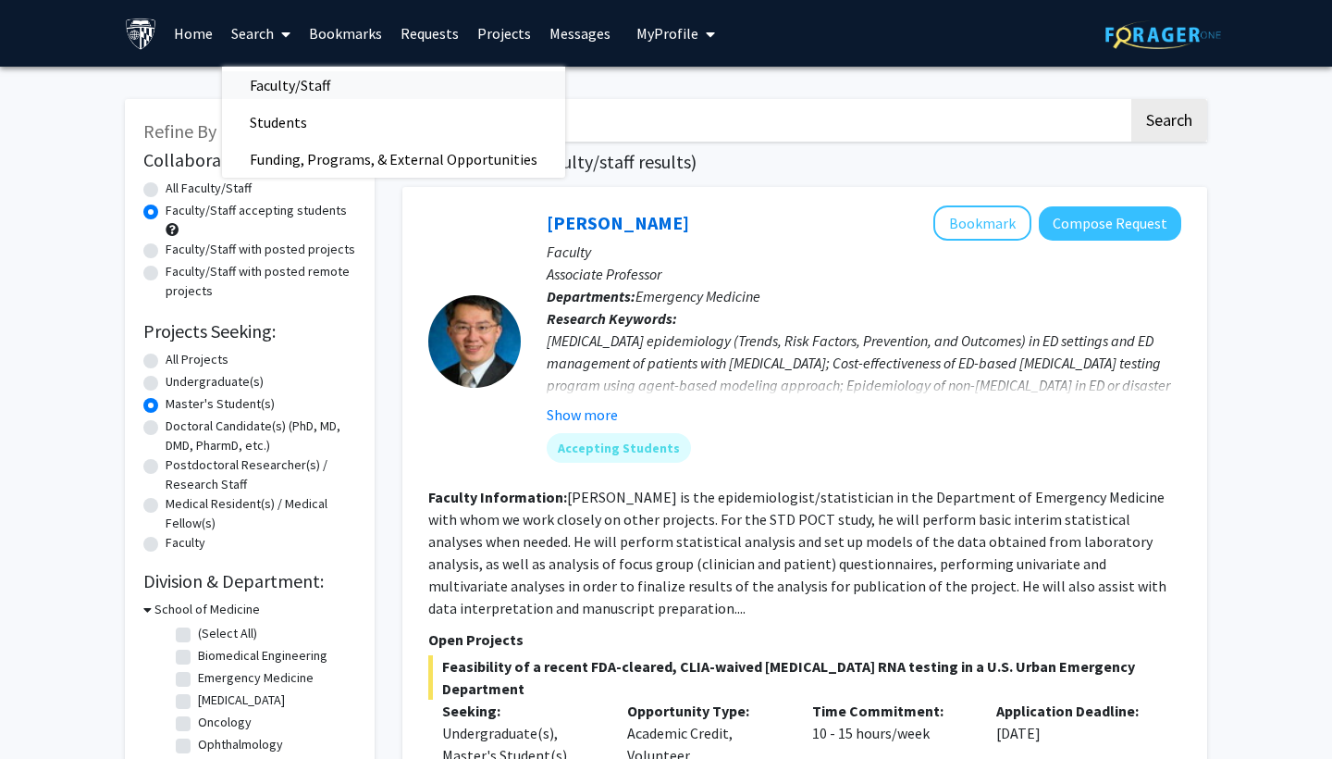
checkbox input "false"
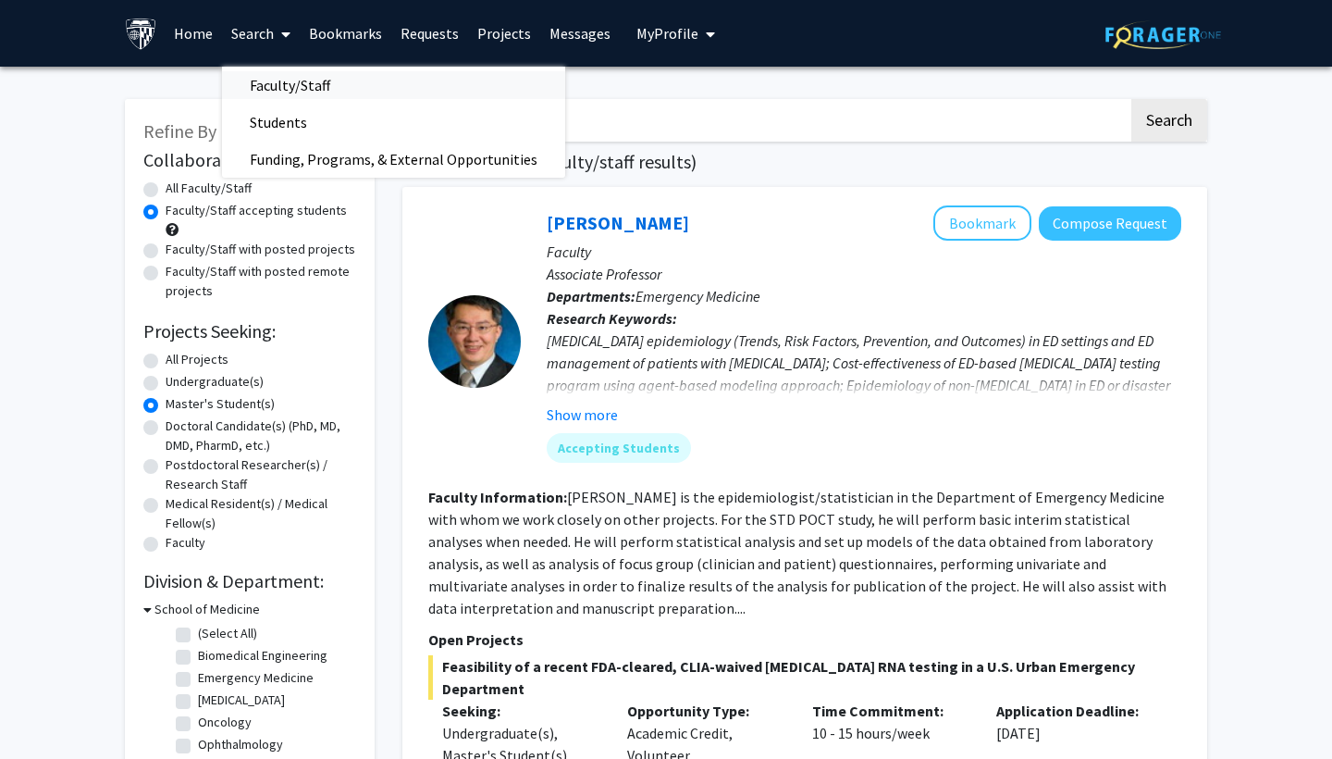
checkbox input "false"
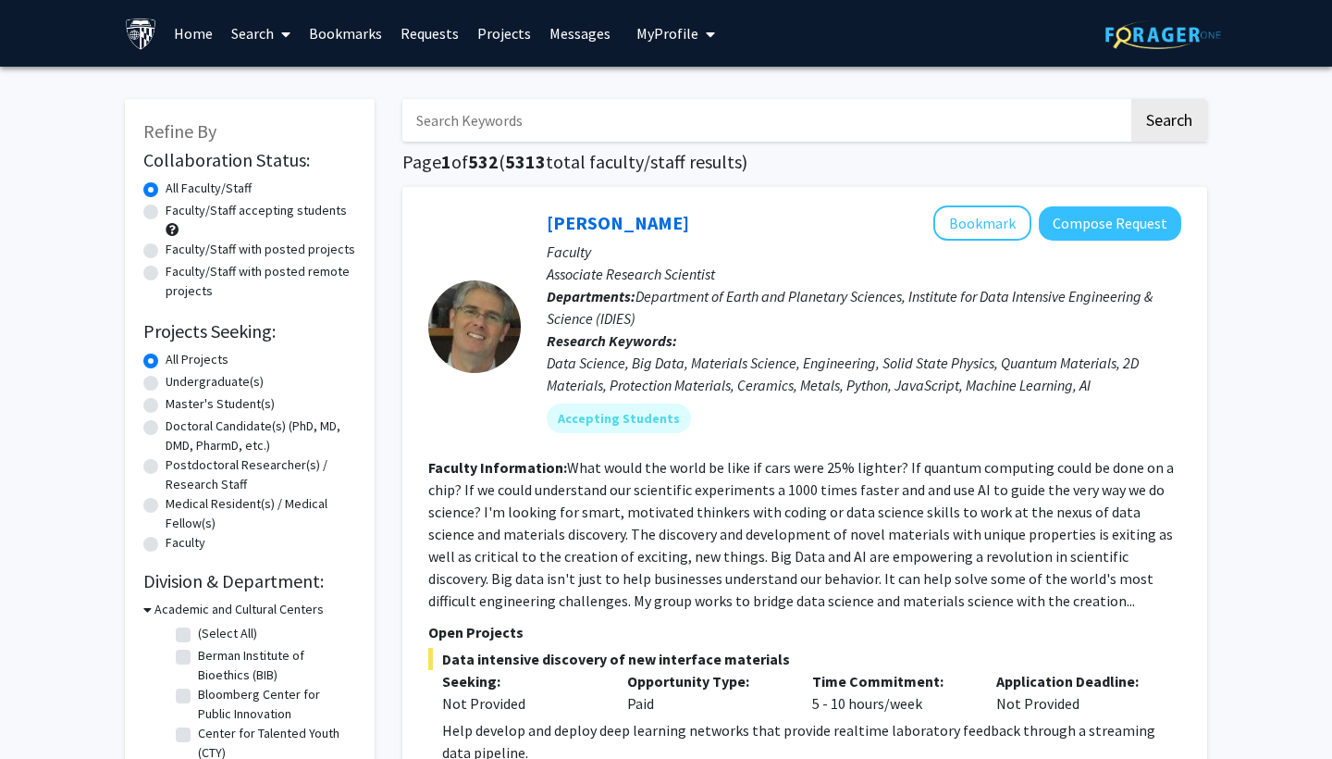
click at [496, 116] on input "Search Keywords" at bounding box center [765, 120] width 726 height 43
type input "[PERSON_NAME]"
click at [1169, 123] on button "Search" at bounding box center [1170, 120] width 76 height 43
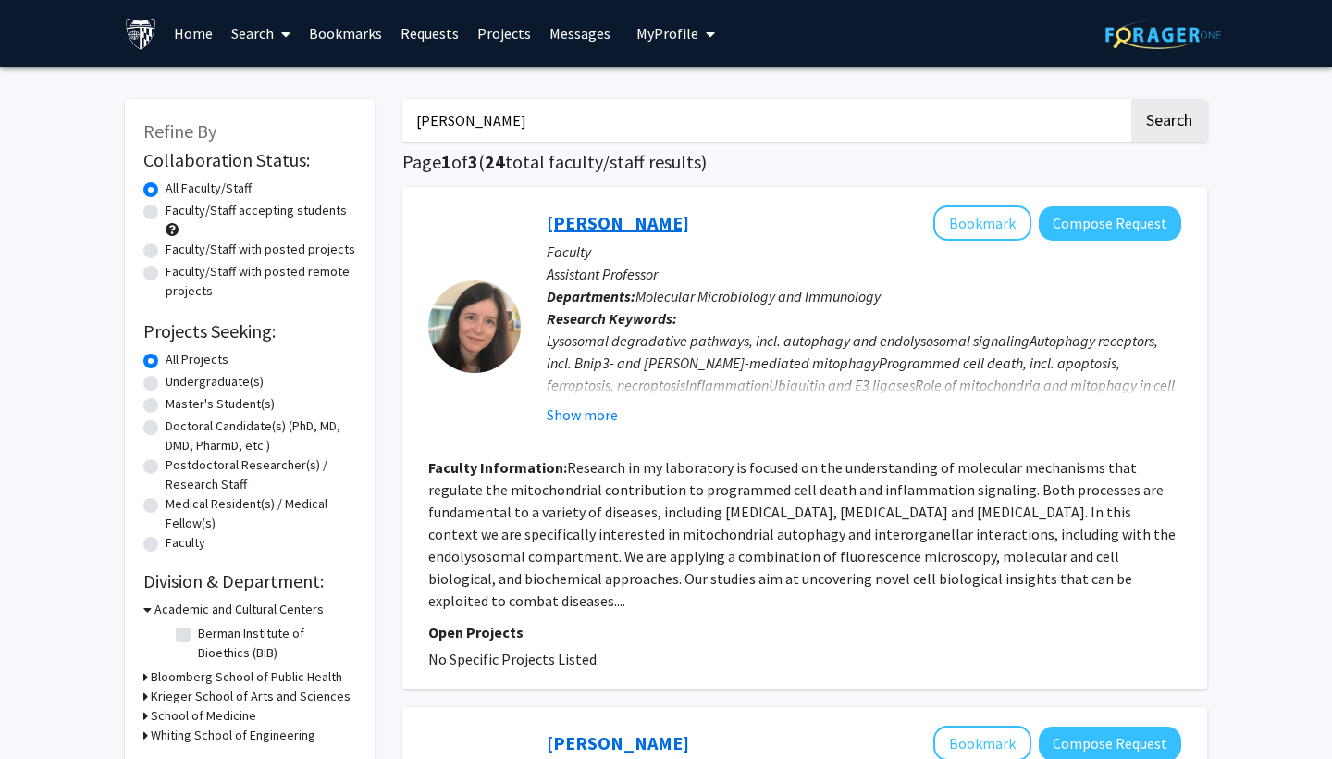
click at [655, 223] on link "[PERSON_NAME]" at bounding box center [618, 222] width 142 height 23
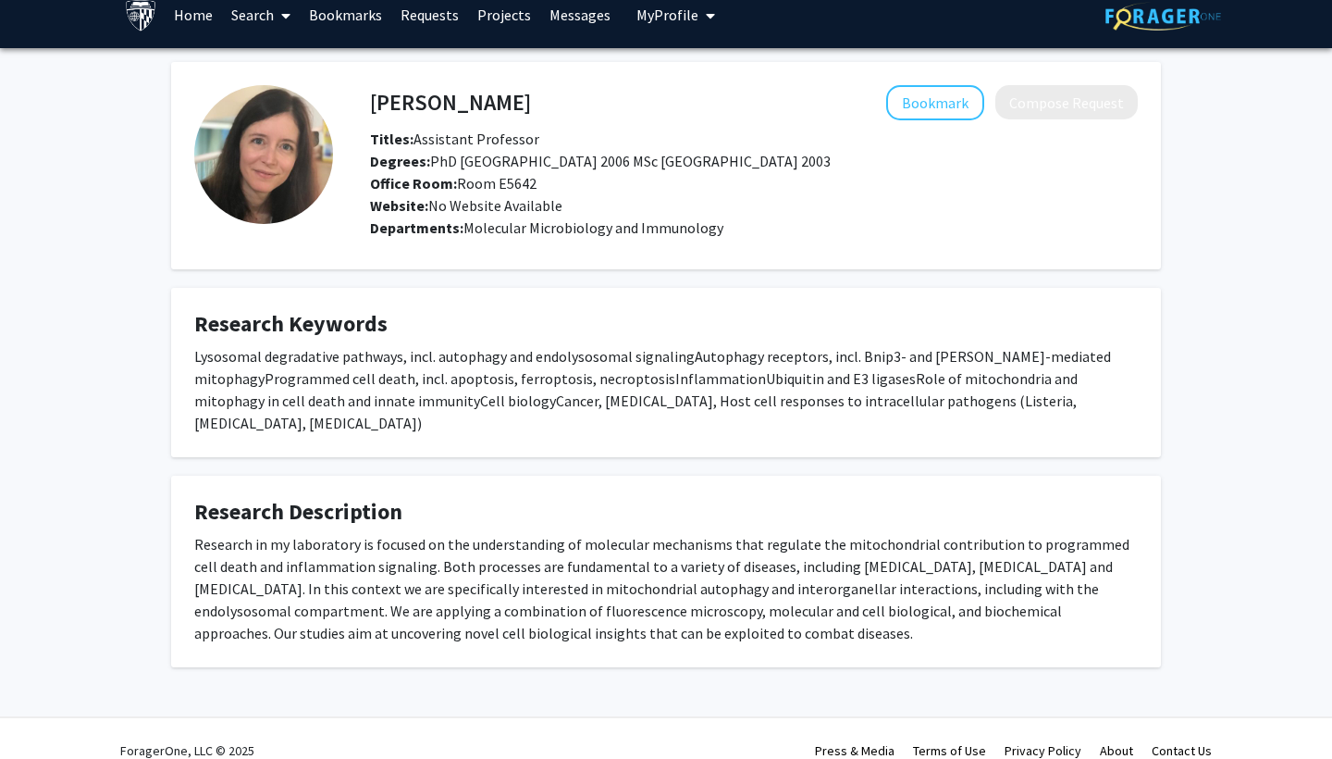
scroll to position [19, 0]
